Goal: Check status: Check status

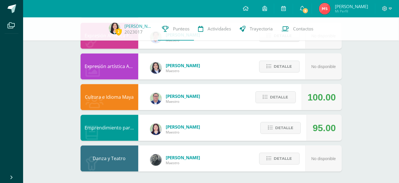
drag, startPoint x: 0, startPoint y: 0, endPoint x: 55, endPoint y: 60, distance: 81.6
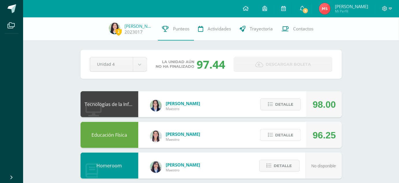
click at [275, 135] on button "Detalle" at bounding box center [281, 135] width 40 height 12
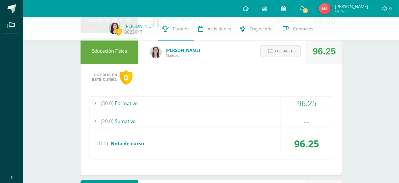
click at [249, 108] on div "(80.0) Formativo" at bounding box center [212, 103] width 244 height 13
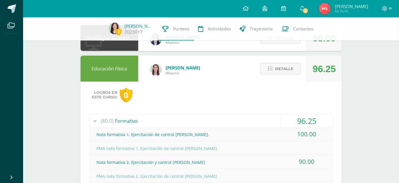
scroll to position [60, 0]
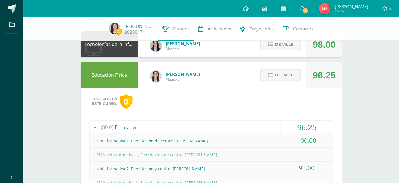
click at [277, 76] on span "Detalle" at bounding box center [284, 75] width 18 height 11
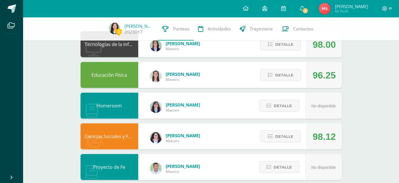
click at [248, 85] on div "Educación Física Brenda Lopez Maestro 96.25 Detalle Logros en este curso: 0 (80…" at bounding box center [212, 75] width 262 height 26
